Goal: Communication & Community: Answer question/provide support

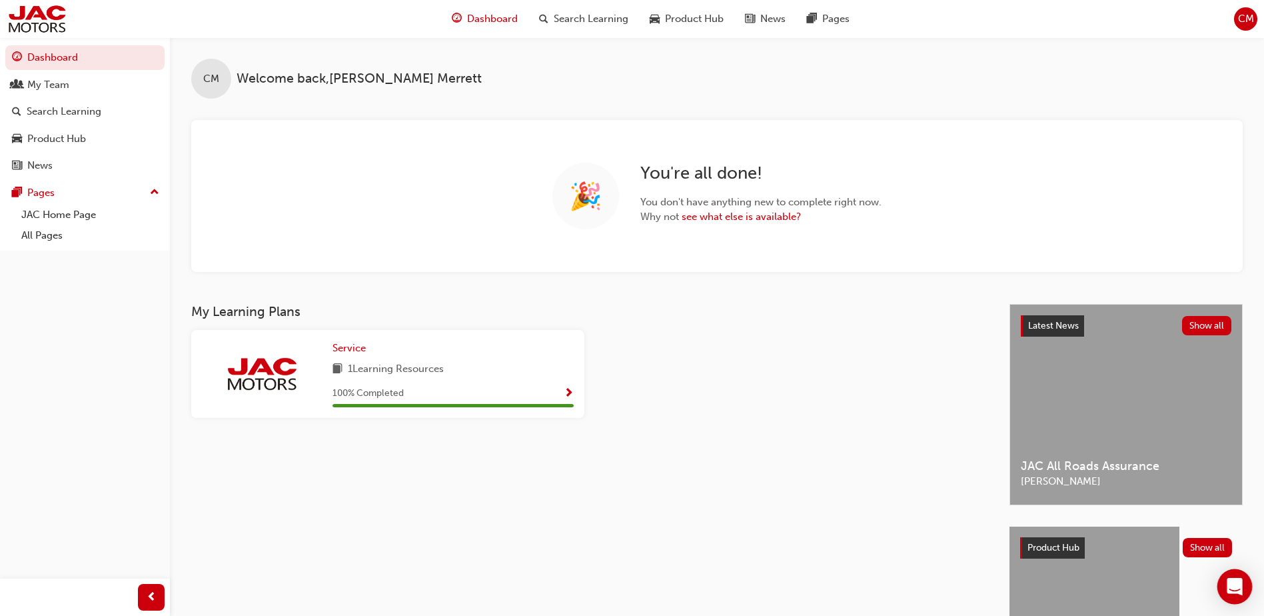
click at [1243, 594] on div "Open Intercom Messenger" at bounding box center [1234, 586] width 35 height 35
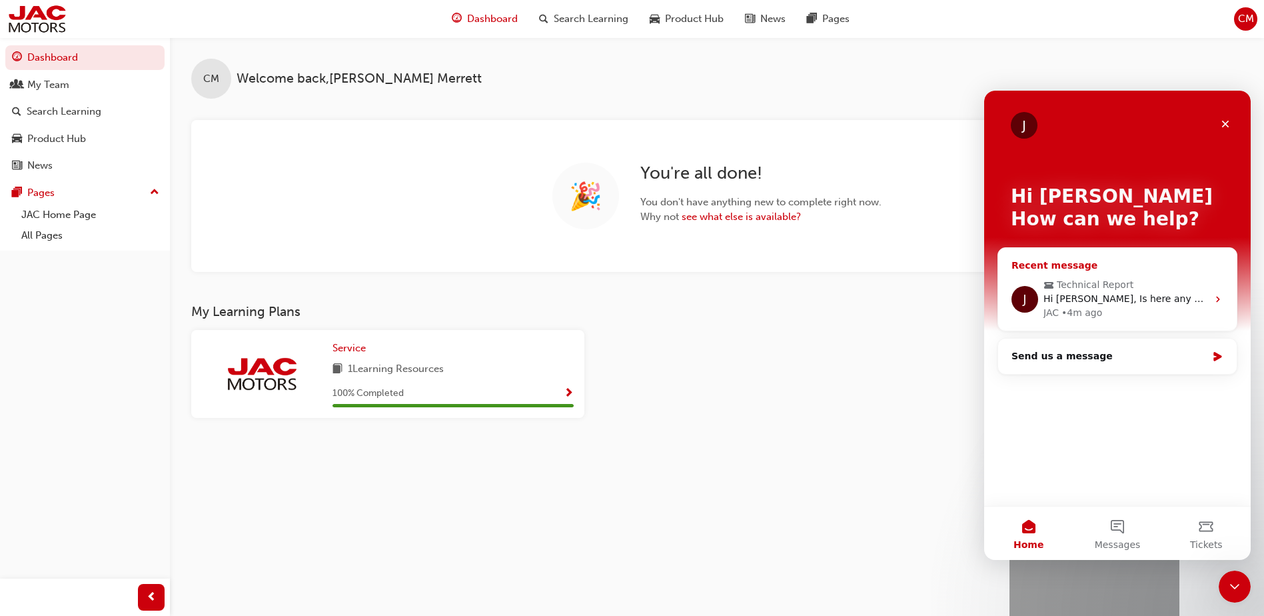
click at [1180, 303] on span "Hi [PERSON_NAME], Is here any update for this case?" at bounding box center [1167, 298] width 248 height 11
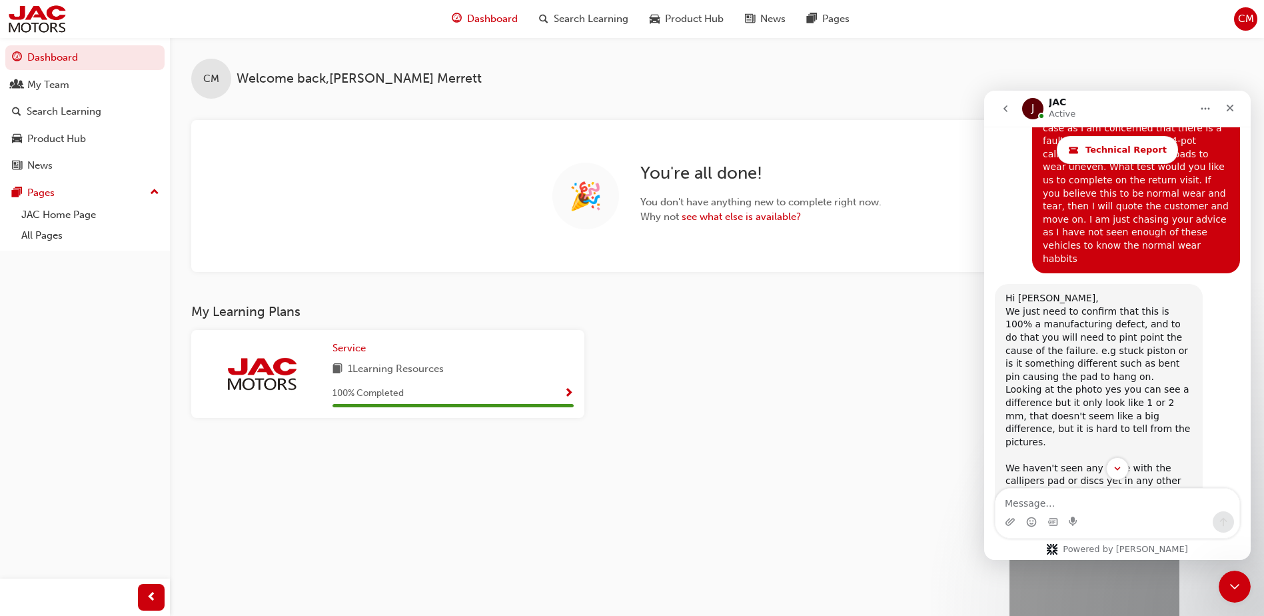
scroll to position [3356, 0]
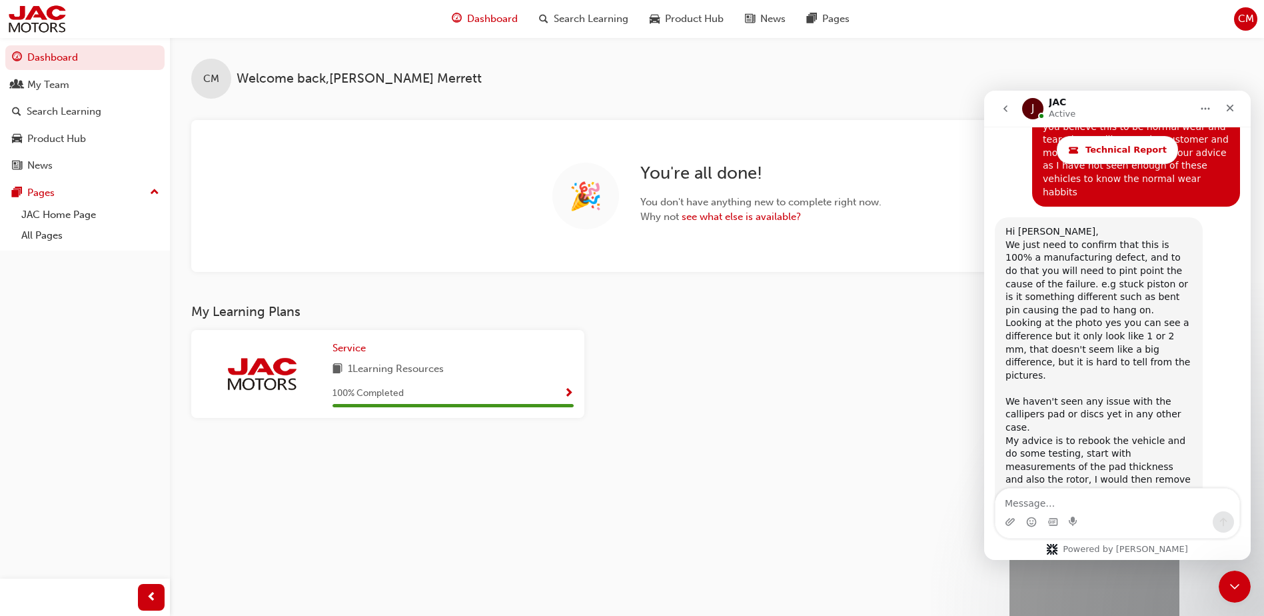
click at [1138, 501] on textarea "Message…" at bounding box center [1117, 499] width 244 height 23
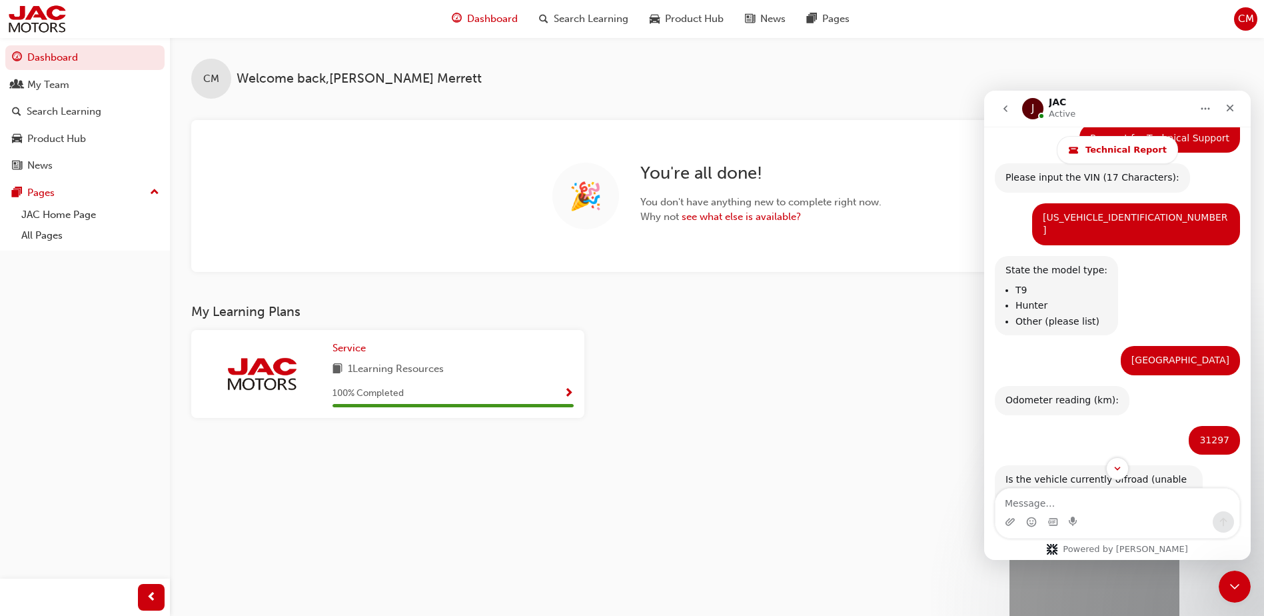
scroll to position [224, 0]
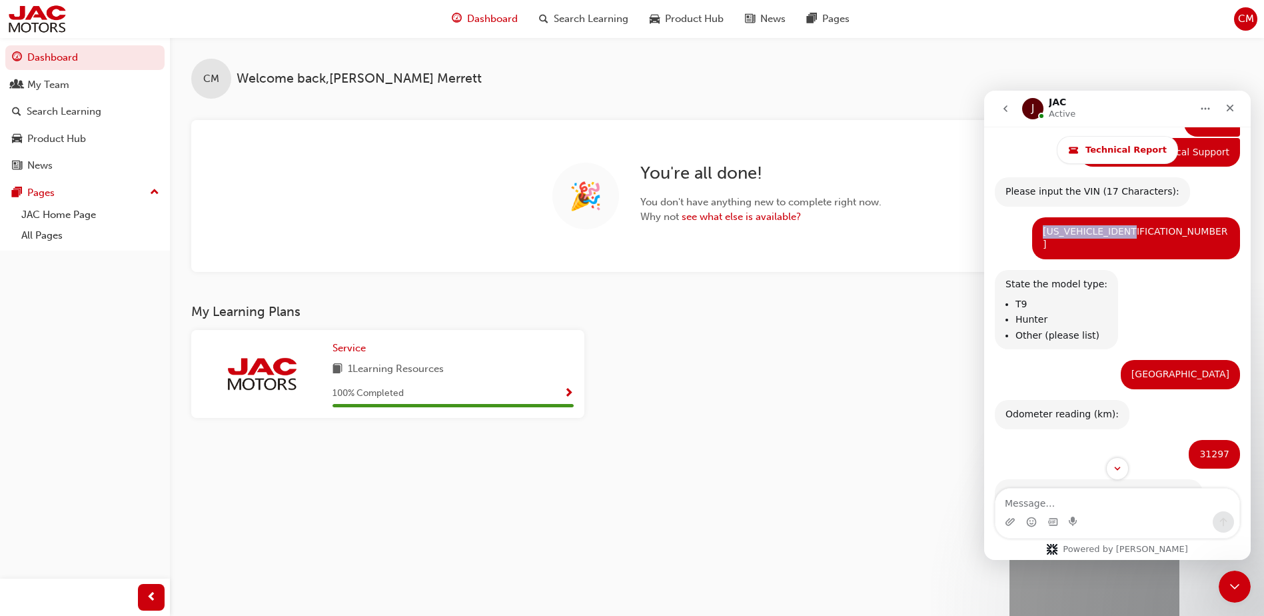
drag, startPoint x: 1136, startPoint y: 230, endPoint x: 1227, endPoint y: 230, distance: 90.6
click at [1227, 230] on div "[US_VEHICLE_IDENTIFICATION_NUMBER] [PERSON_NAME] • [DATE]" at bounding box center [1136, 238] width 208 height 42
drag, startPoint x: 1227, startPoint y: 230, endPoint x: 1210, endPoint y: 232, distance: 17.4
copy div "[US_VEHICLE_IDENTIFICATION_NUMBER]"
click at [1129, 522] on div "Intercom messenger" at bounding box center [1117, 521] width 244 height 21
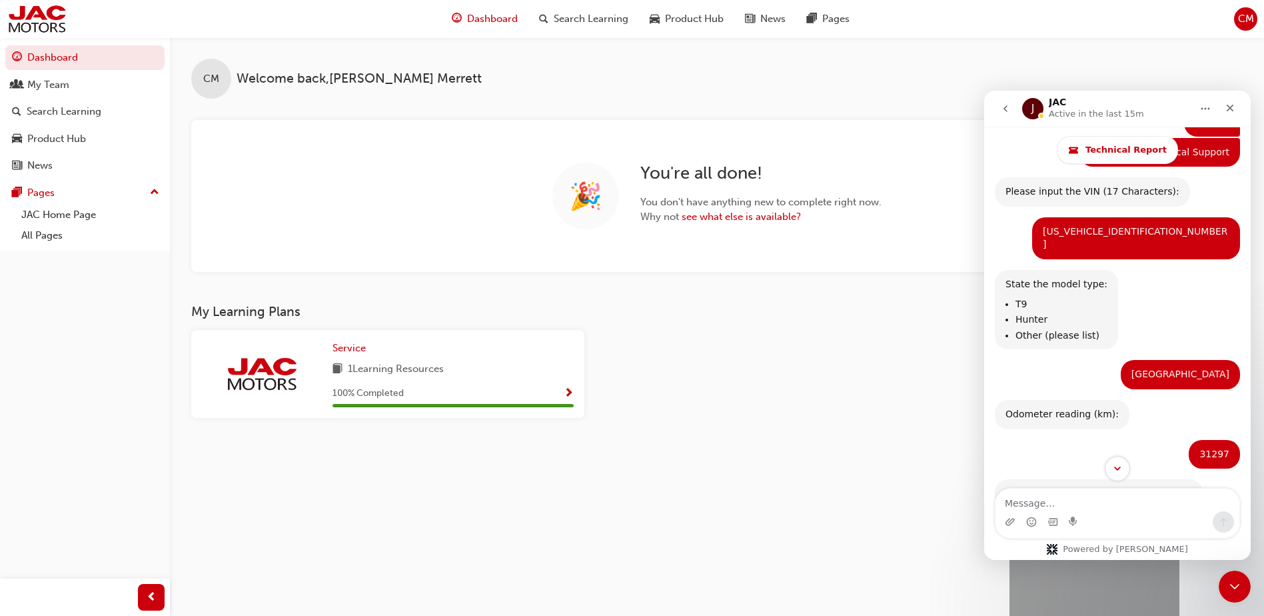
click at [1122, 472] on icon "Scroll to bottom" at bounding box center [1117, 468] width 12 height 12
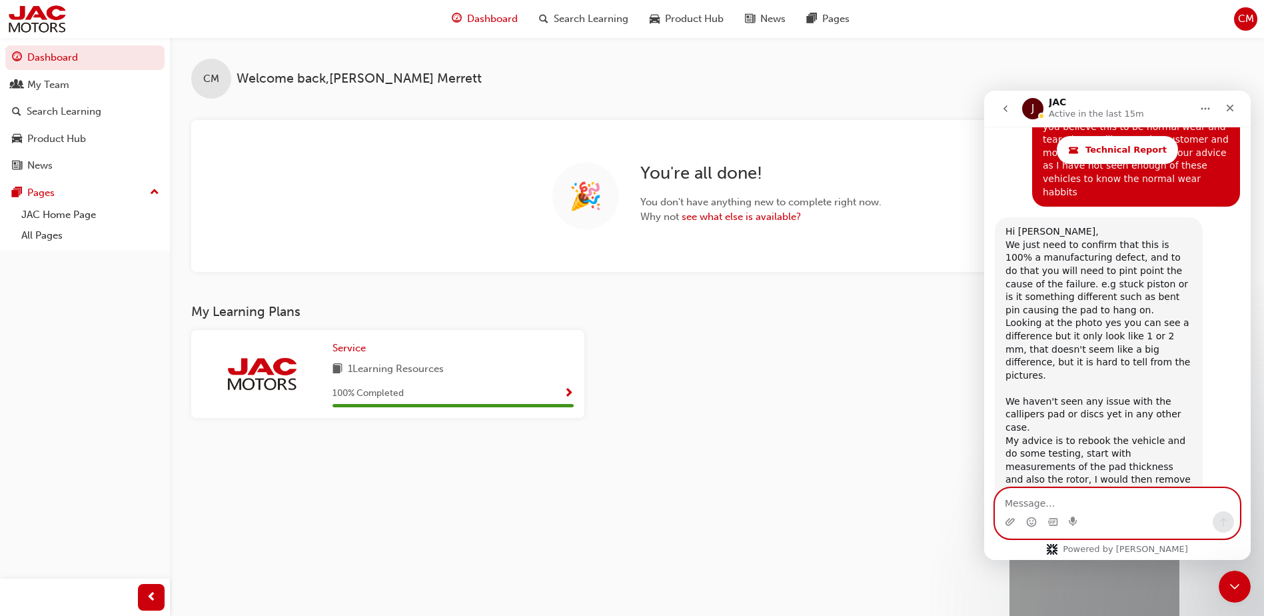
click at [1120, 498] on textarea "Message…" at bounding box center [1117, 499] width 244 height 23
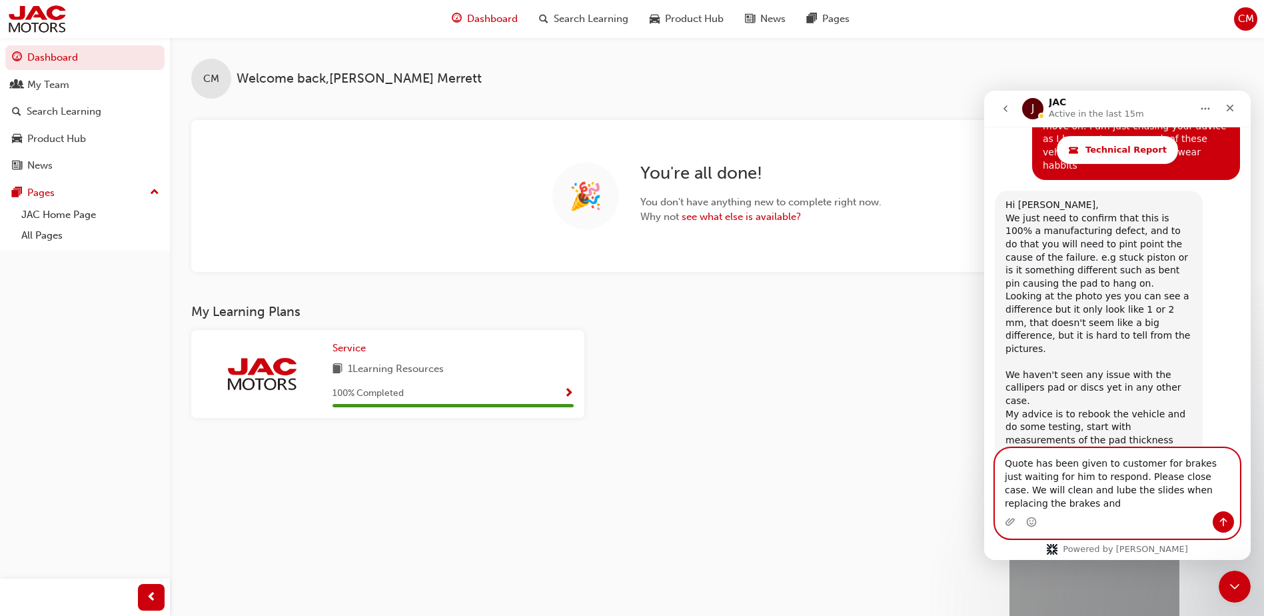
scroll to position [3396, 0]
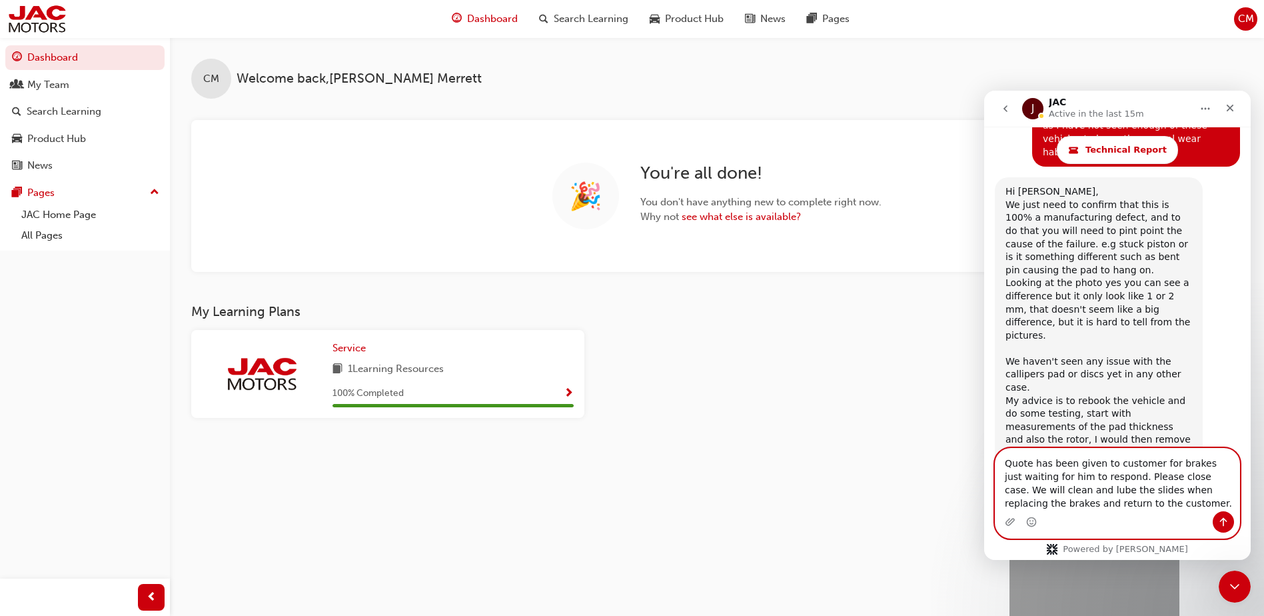
type textarea "Quote has been given to customer for brakes just waiting for him to respond. Pl…"
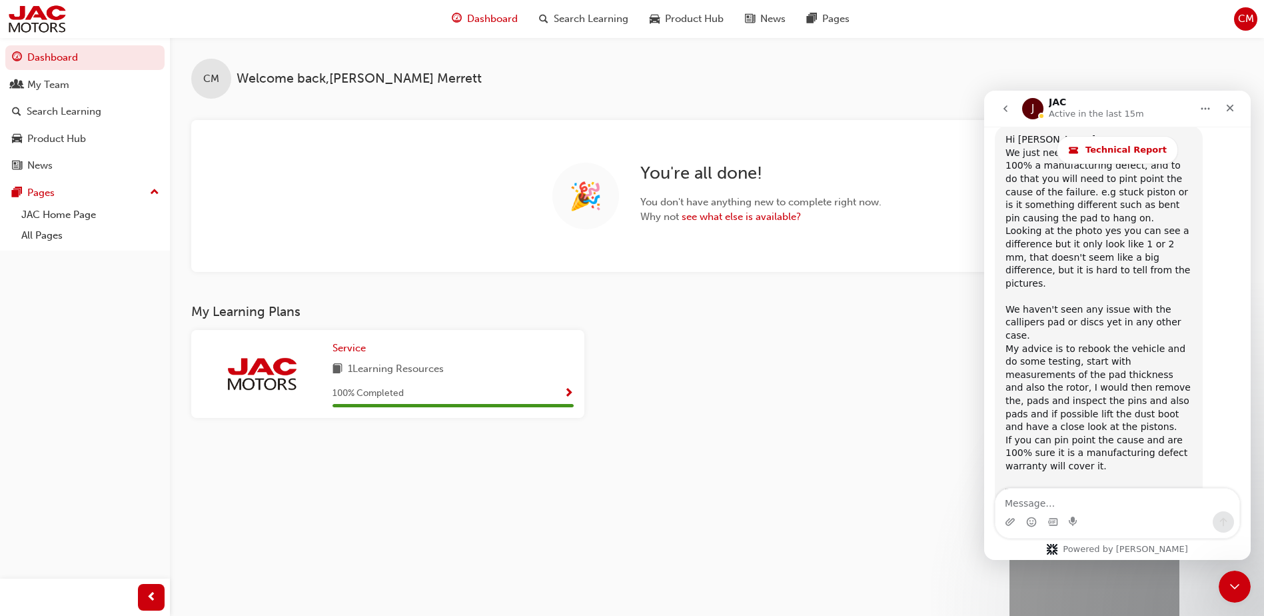
click at [896, 370] on div "Service 1 Learning Resources 100 % Completed" at bounding box center [589, 379] width 807 height 99
click at [889, 380] on div "Service 1 Learning Resources 100 % Completed" at bounding box center [589, 379] width 807 height 99
click at [1236, 109] on div "Close" at bounding box center [1230, 108] width 24 height 24
